Goal: Task Accomplishment & Management: Complete application form

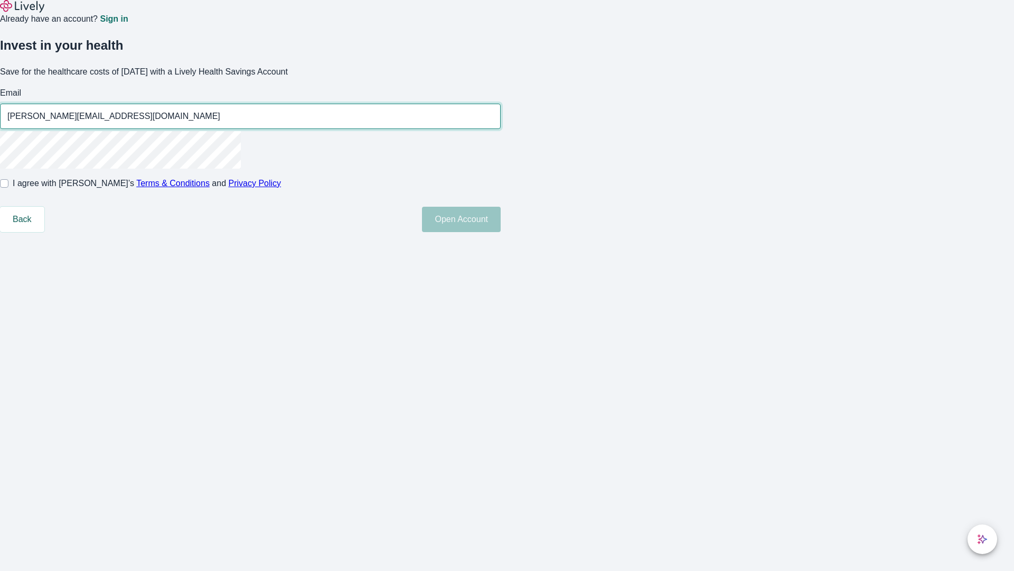
type input "[PERSON_NAME][EMAIL_ADDRESS][DOMAIN_NAME]"
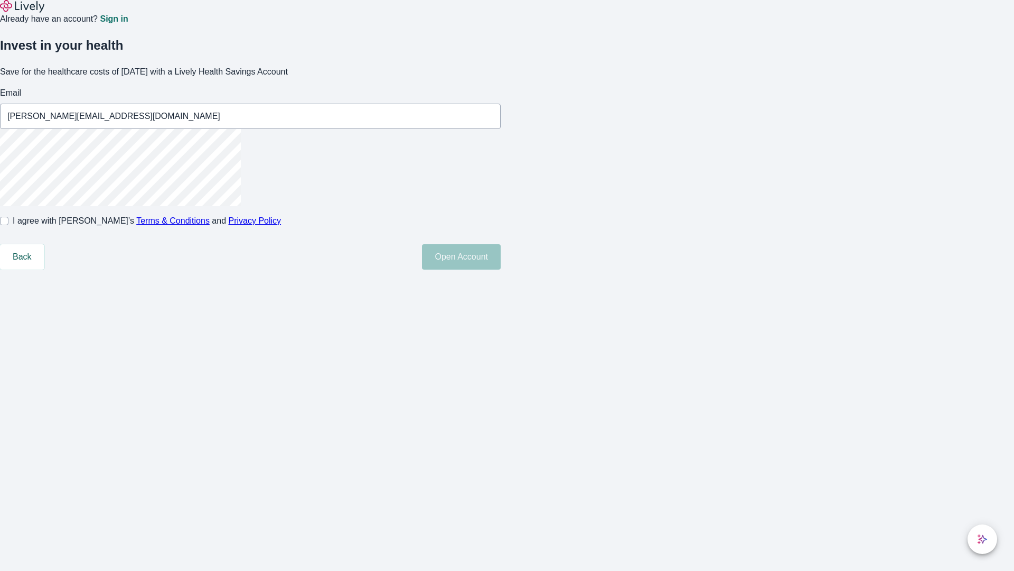
click at [8, 225] on input "I agree with Lively’s Terms & Conditions and Privacy Policy" at bounding box center [4, 221] width 8 height 8
checkbox input "true"
click at [501, 269] on button "Open Account" at bounding box center [461, 256] width 79 height 25
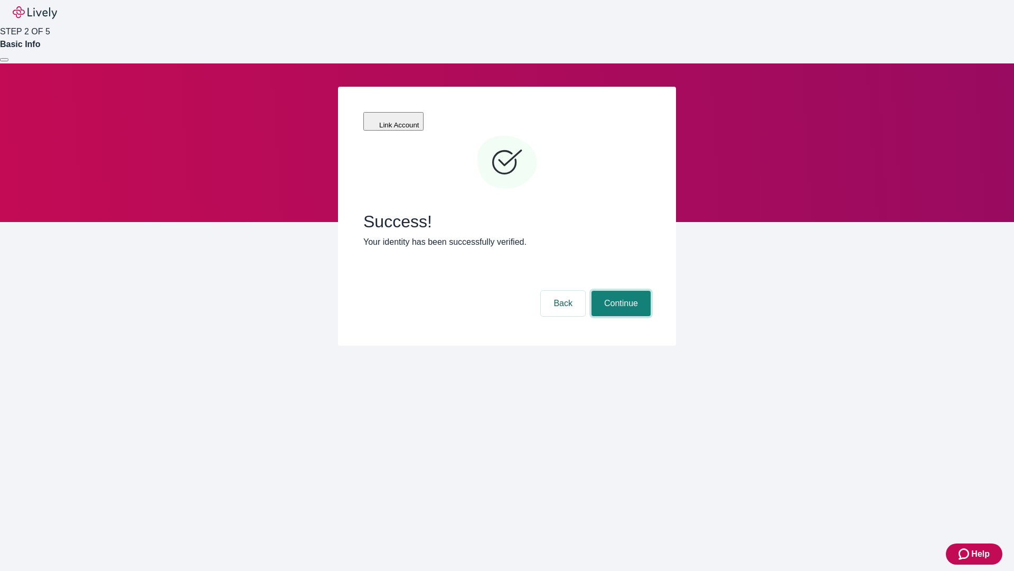
click at [620, 291] on button "Continue" at bounding box center [621, 303] width 59 height 25
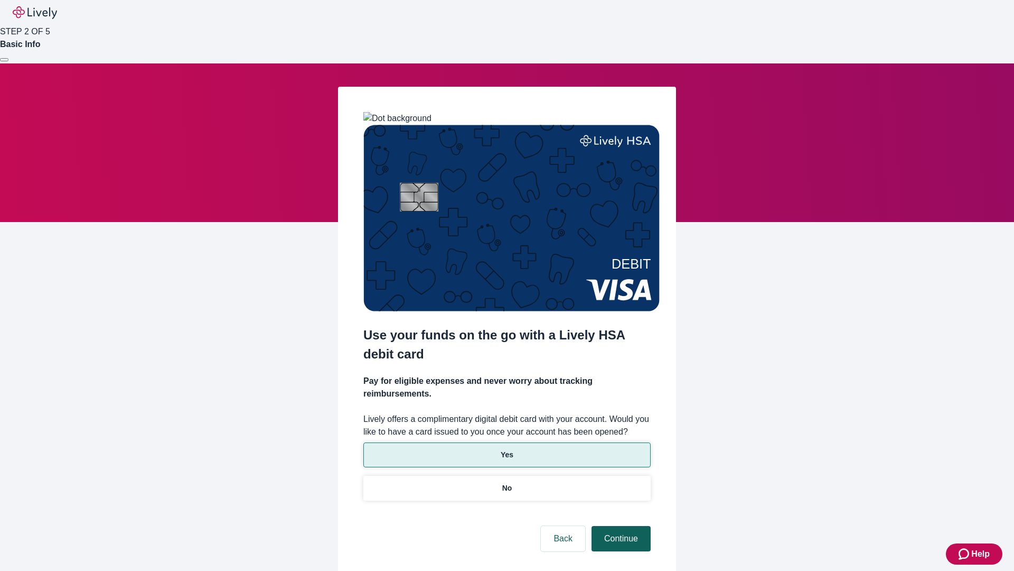
click at [507, 449] on p "Yes" at bounding box center [507, 454] width 13 height 11
click at [620, 526] on button "Continue" at bounding box center [621, 538] width 59 height 25
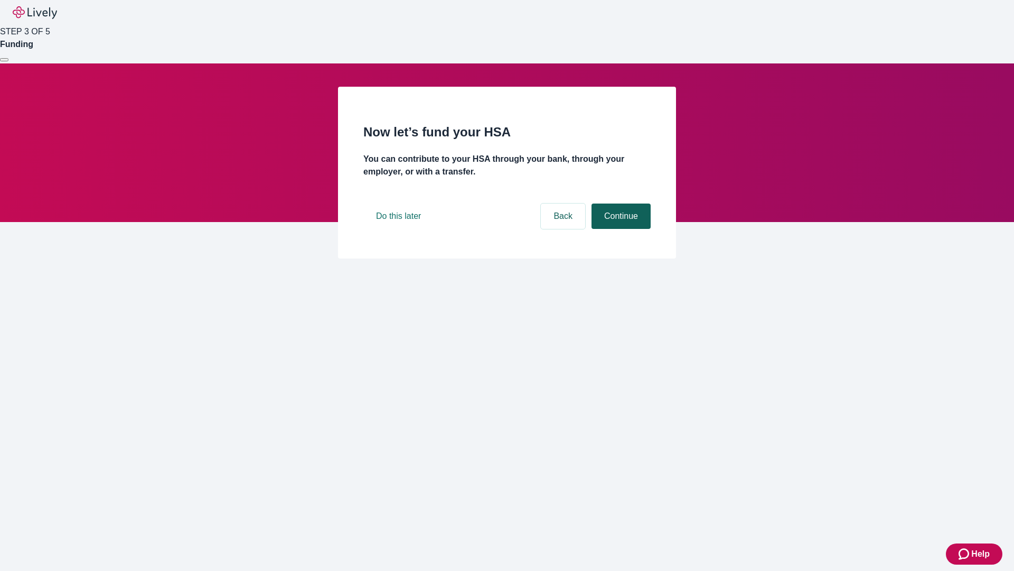
click at [620, 229] on button "Continue" at bounding box center [621, 215] width 59 height 25
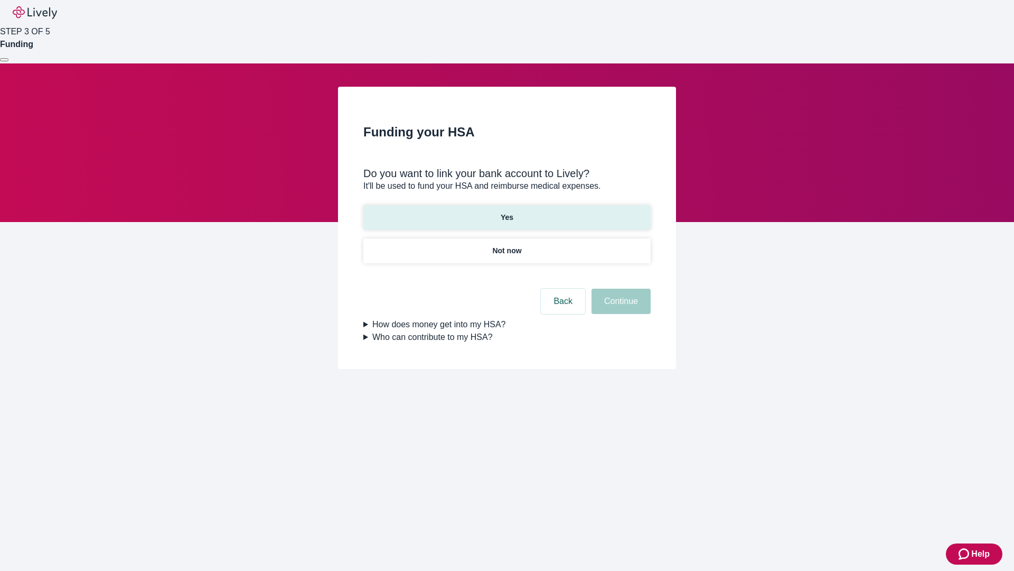
click at [507, 212] on p "Yes" at bounding box center [507, 217] width 13 height 11
click at [620, 288] on button "Continue" at bounding box center [621, 300] width 59 height 25
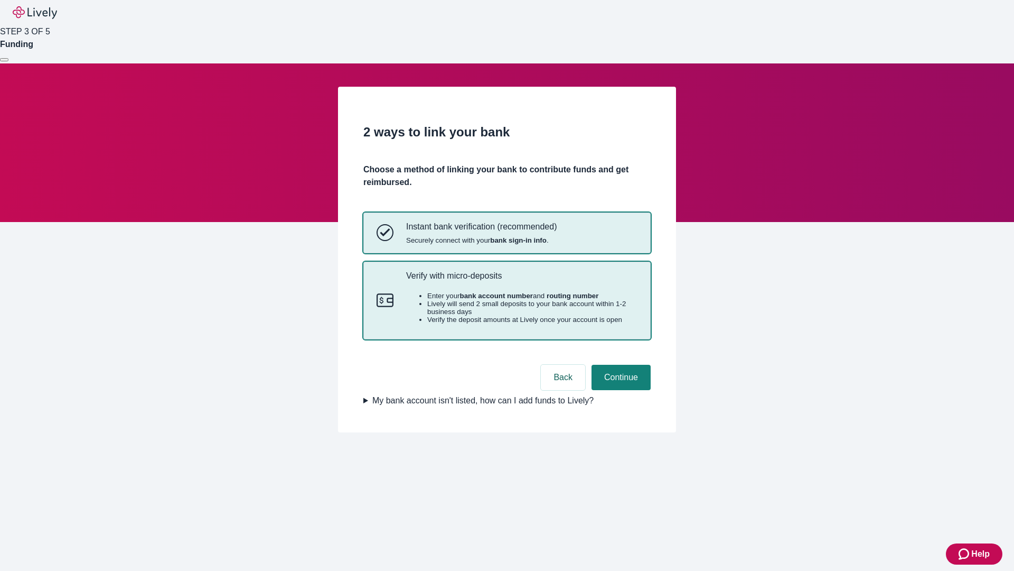
click at [521, 281] on p "Verify with micro-deposits" at bounding box center [521, 276] width 231 height 10
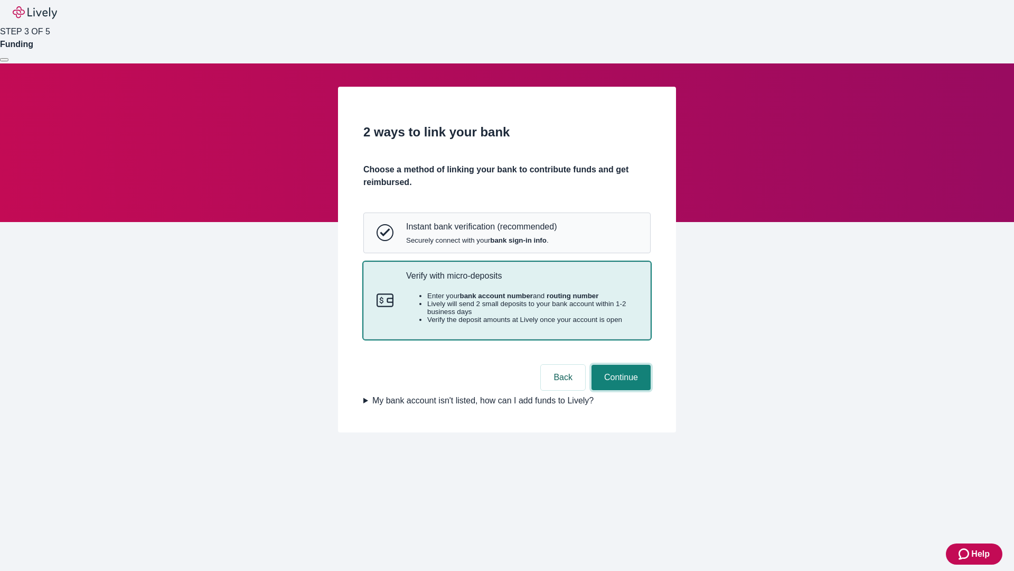
click at [620, 390] on button "Continue" at bounding box center [621, 377] width 59 height 25
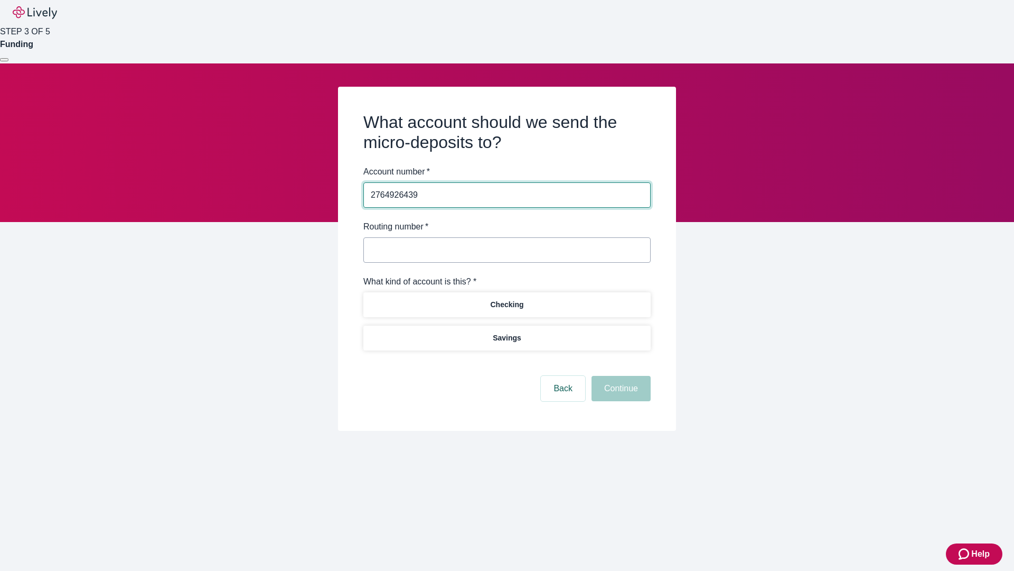
type input "2764926439"
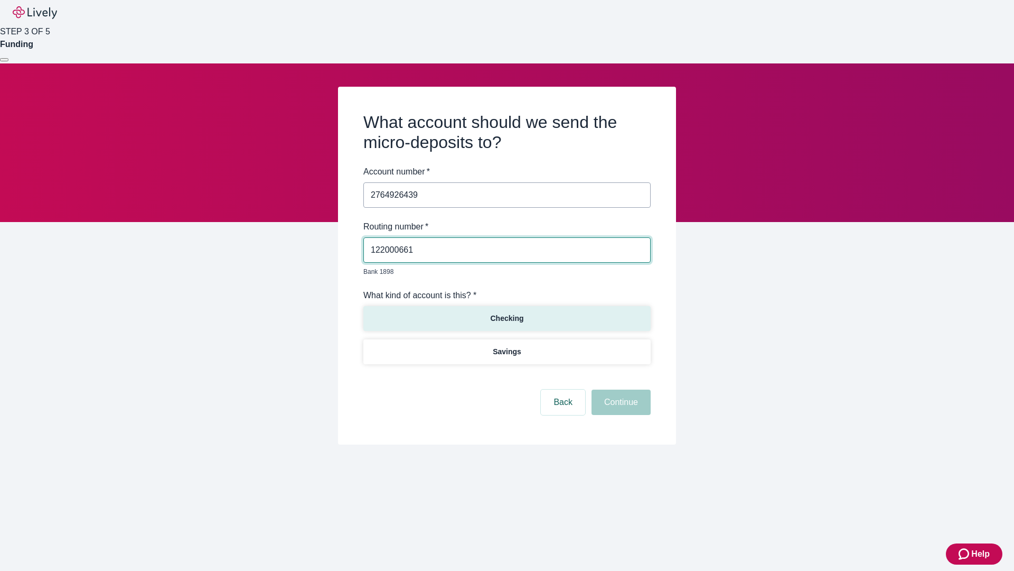
type input "122000661"
click at [507, 313] on p "Checking" at bounding box center [506, 318] width 33 height 11
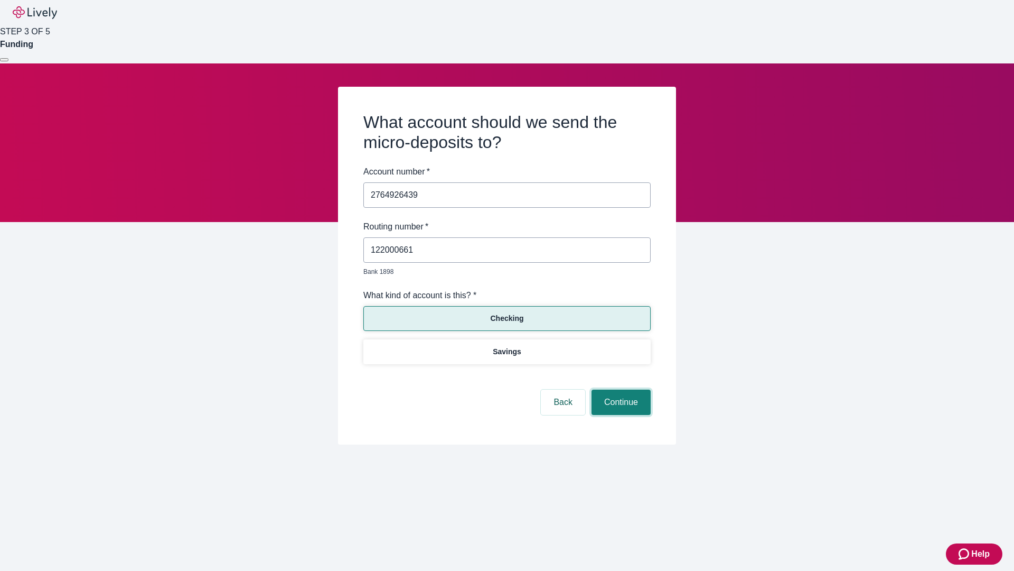
click at [620, 390] on button "Continue" at bounding box center [621, 401] width 59 height 25
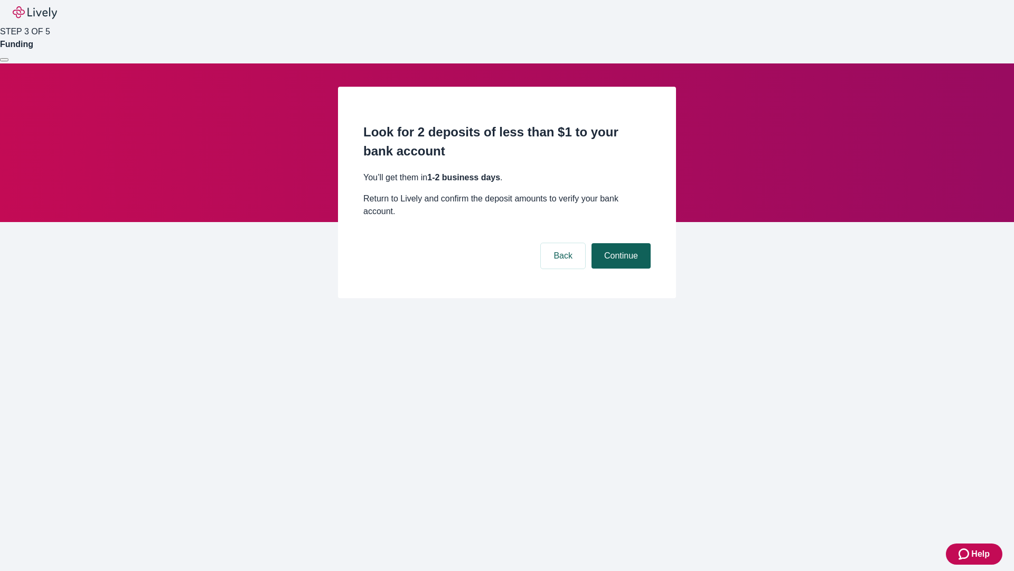
click at [620, 243] on button "Continue" at bounding box center [621, 255] width 59 height 25
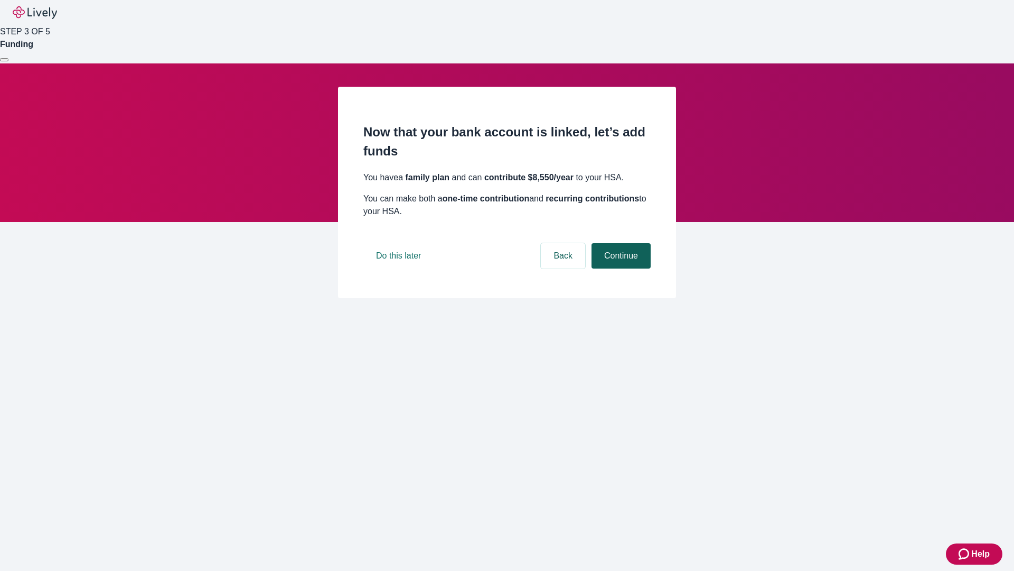
click at [620, 268] on button "Continue" at bounding box center [621, 255] width 59 height 25
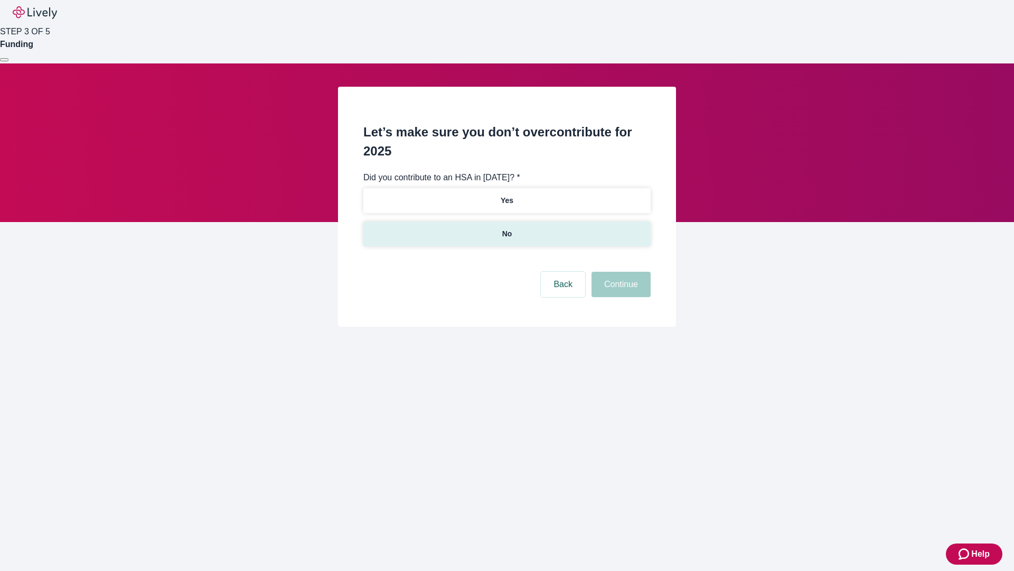
click at [507, 228] on p "No" at bounding box center [507, 233] width 10 height 11
click at [620, 272] on button "Continue" at bounding box center [621, 284] width 59 height 25
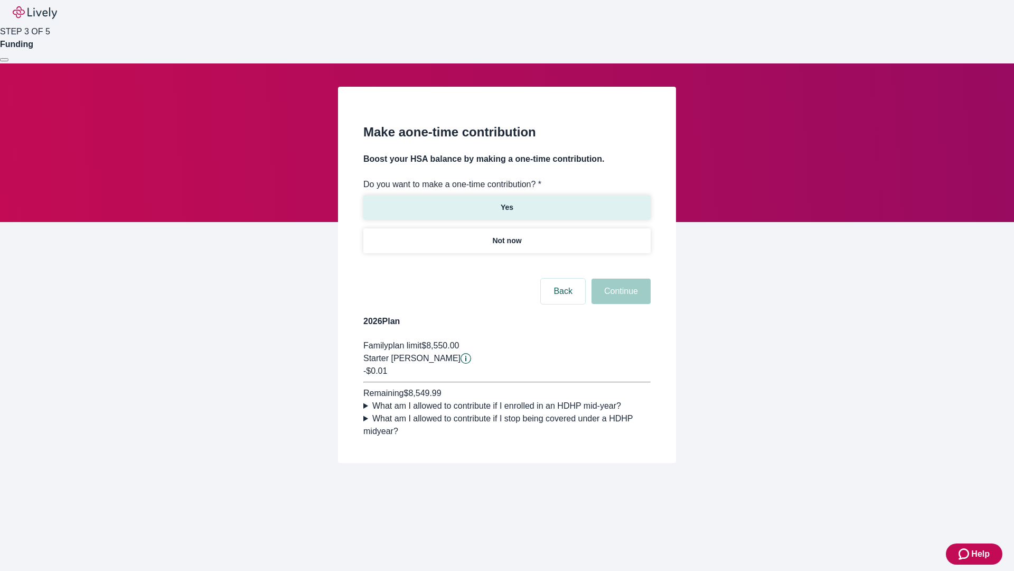
click at [507, 202] on p "Yes" at bounding box center [507, 207] width 13 height 11
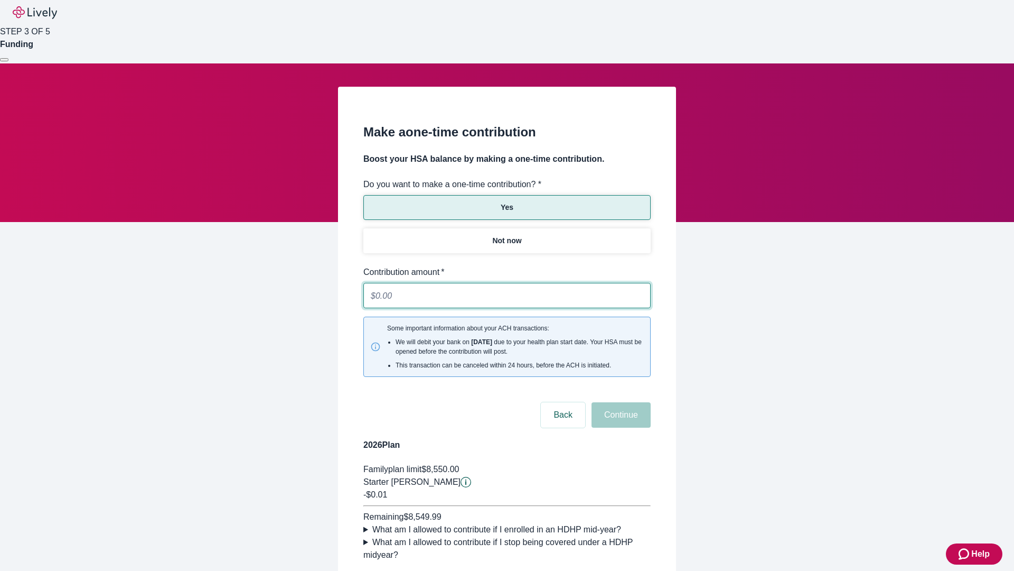
type input "0.01"
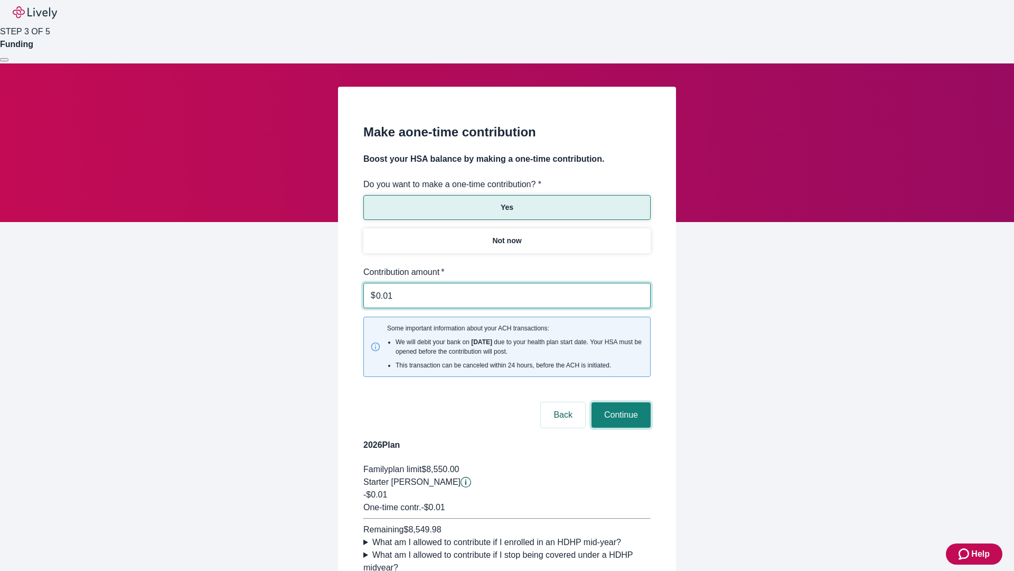
click at [620, 402] on button "Continue" at bounding box center [621, 414] width 59 height 25
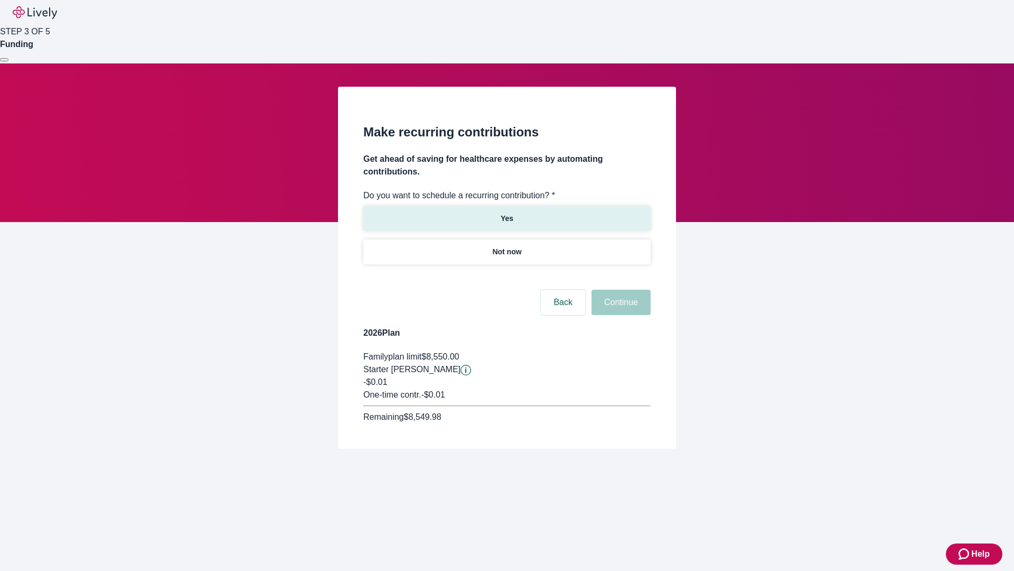
click at [507, 213] on p "Yes" at bounding box center [507, 218] width 13 height 11
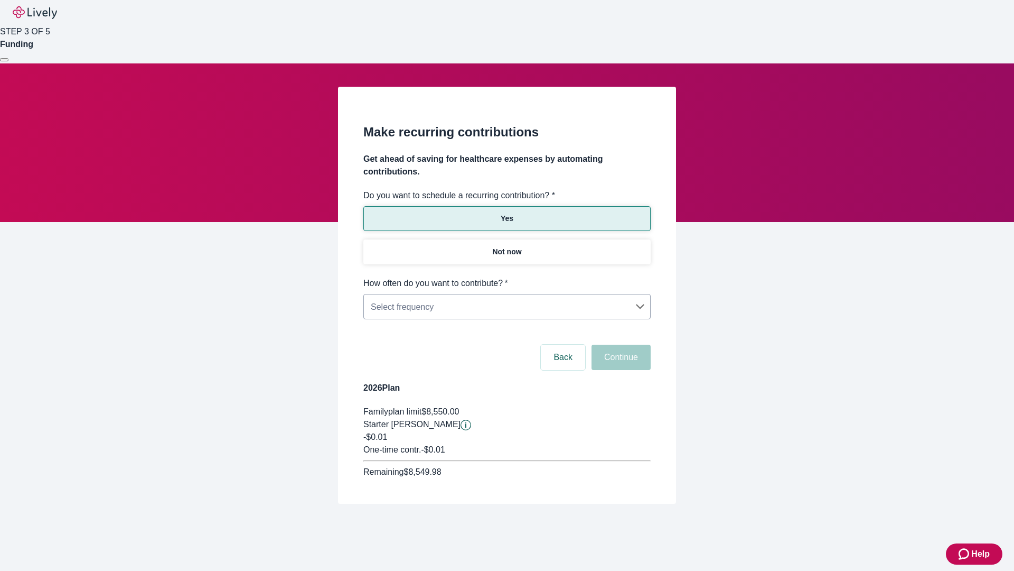
click at [507, 277] on body "Help STEP 3 OF 5 Funding Make recurring contributions Get ahead of saving for h…" at bounding box center [507, 277] width 1014 height 554
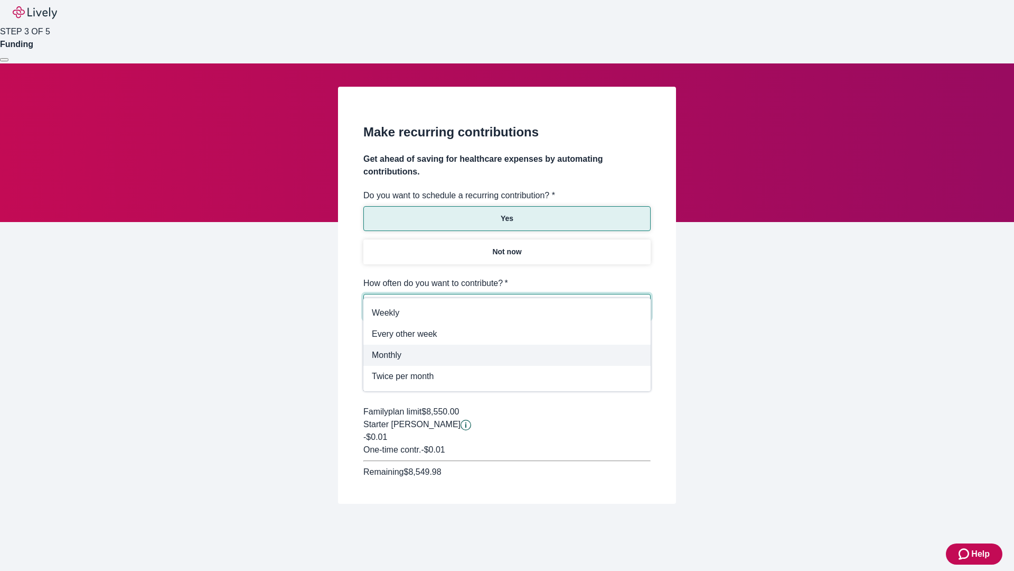
click at [507, 355] on span "Monthly" at bounding box center [507, 355] width 271 height 13
type input "Monthly"
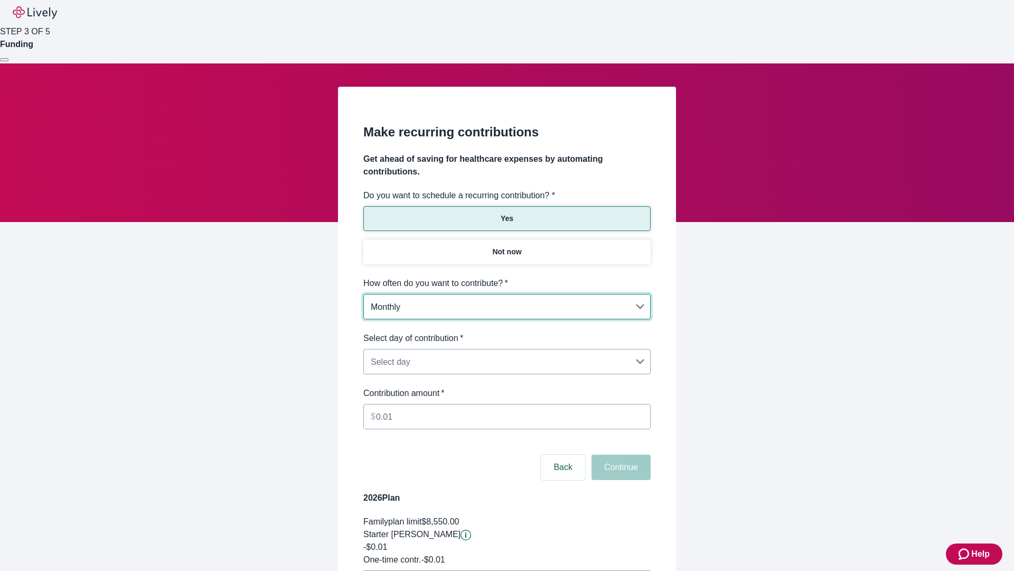
click at [507, 332] on body "Help STEP 3 OF 5 Funding Make recurring contributions Get ahead of saving for h…" at bounding box center [507, 332] width 1014 height 664
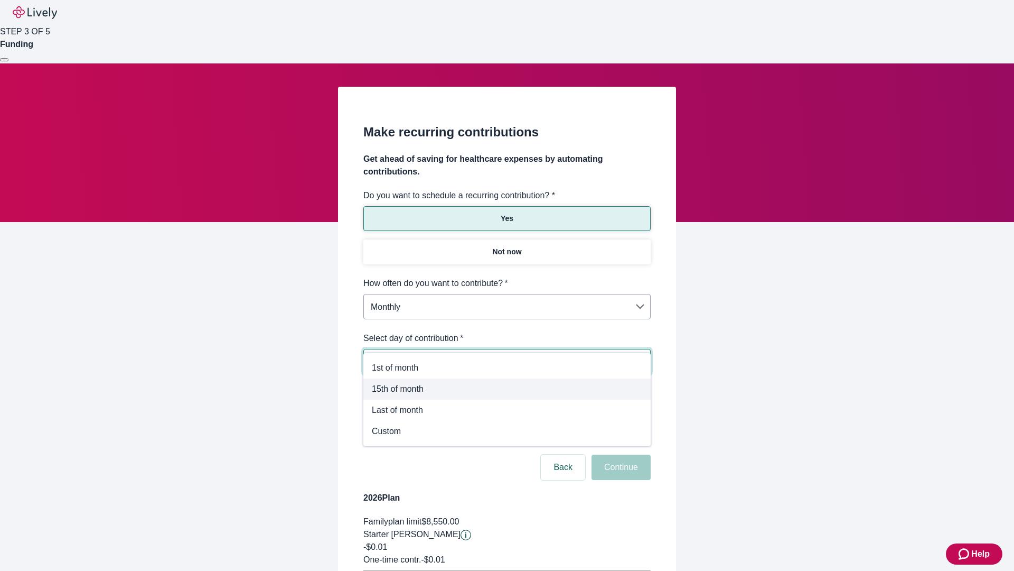
click at [507, 389] on span "15th of month" at bounding box center [507, 389] width 271 height 13
type input "Monthly15th"
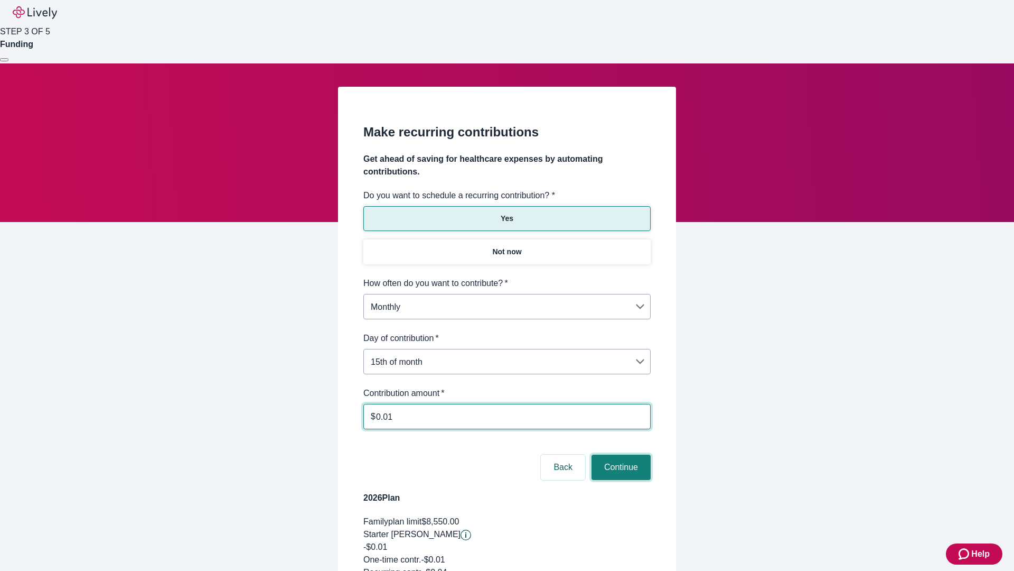
click at [620, 454] on button "Continue" at bounding box center [621, 466] width 59 height 25
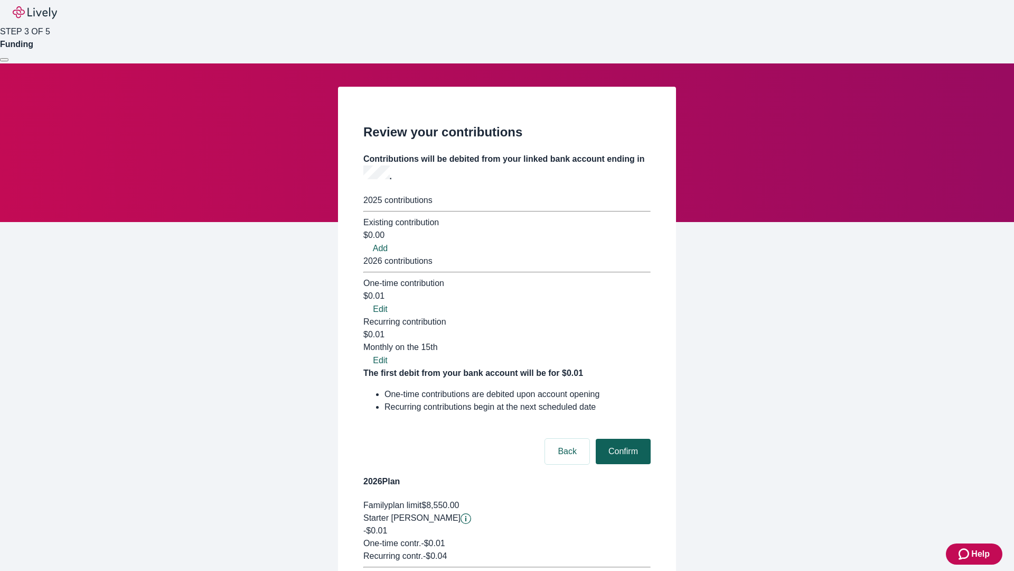
click at [622, 439] on button "Confirm" at bounding box center [623, 451] width 55 height 25
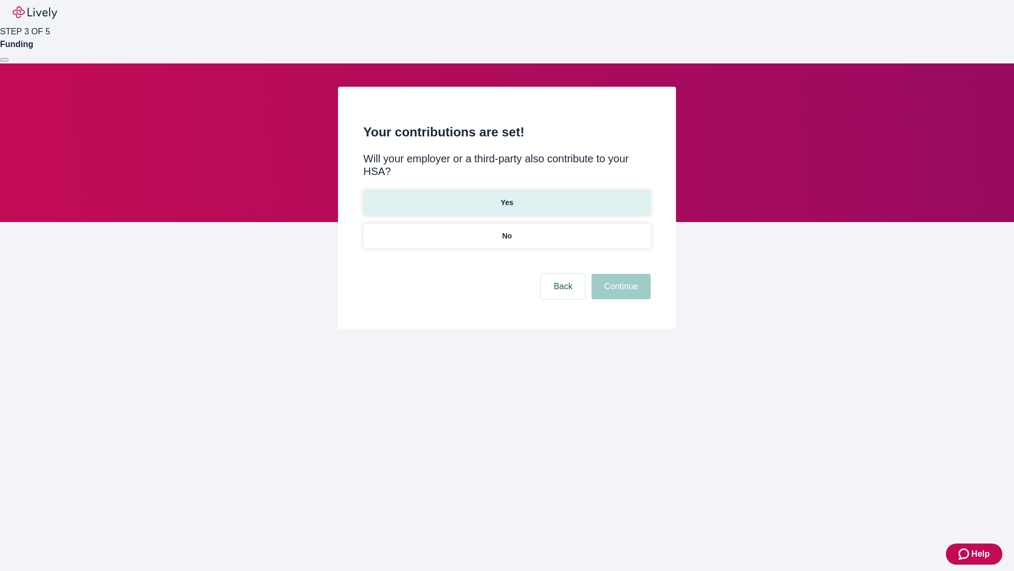
click at [507, 197] on p "Yes" at bounding box center [507, 202] width 13 height 11
click at [620, 274] on button "Continue" at bounding box center [621, 286] width 59 height 25
